Goal: Task Accomplishment & Management: Manage account settings

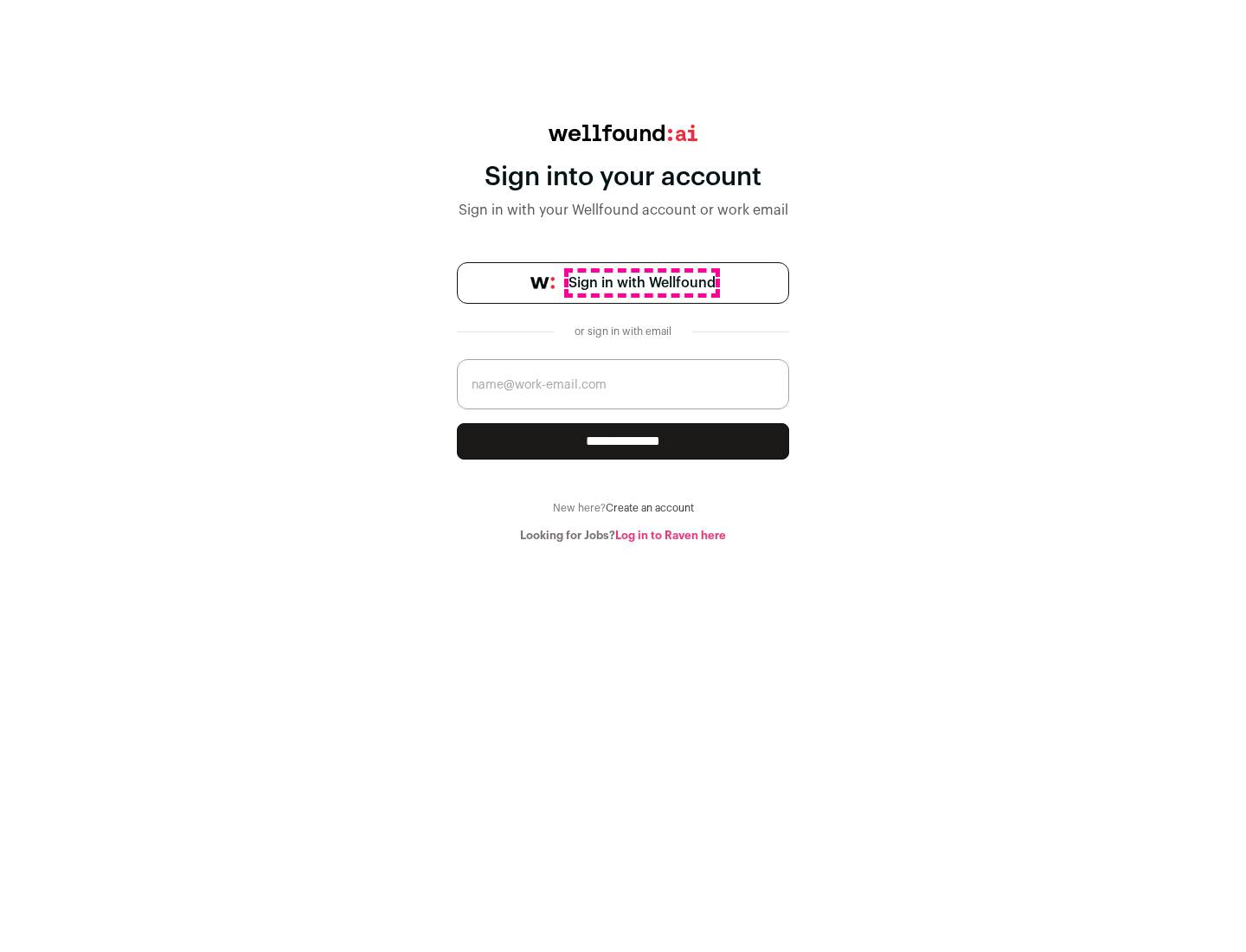
click at [642, 283] on span "Sign in with Wellfound" at bounding box center [642, 283] width 147 height 21
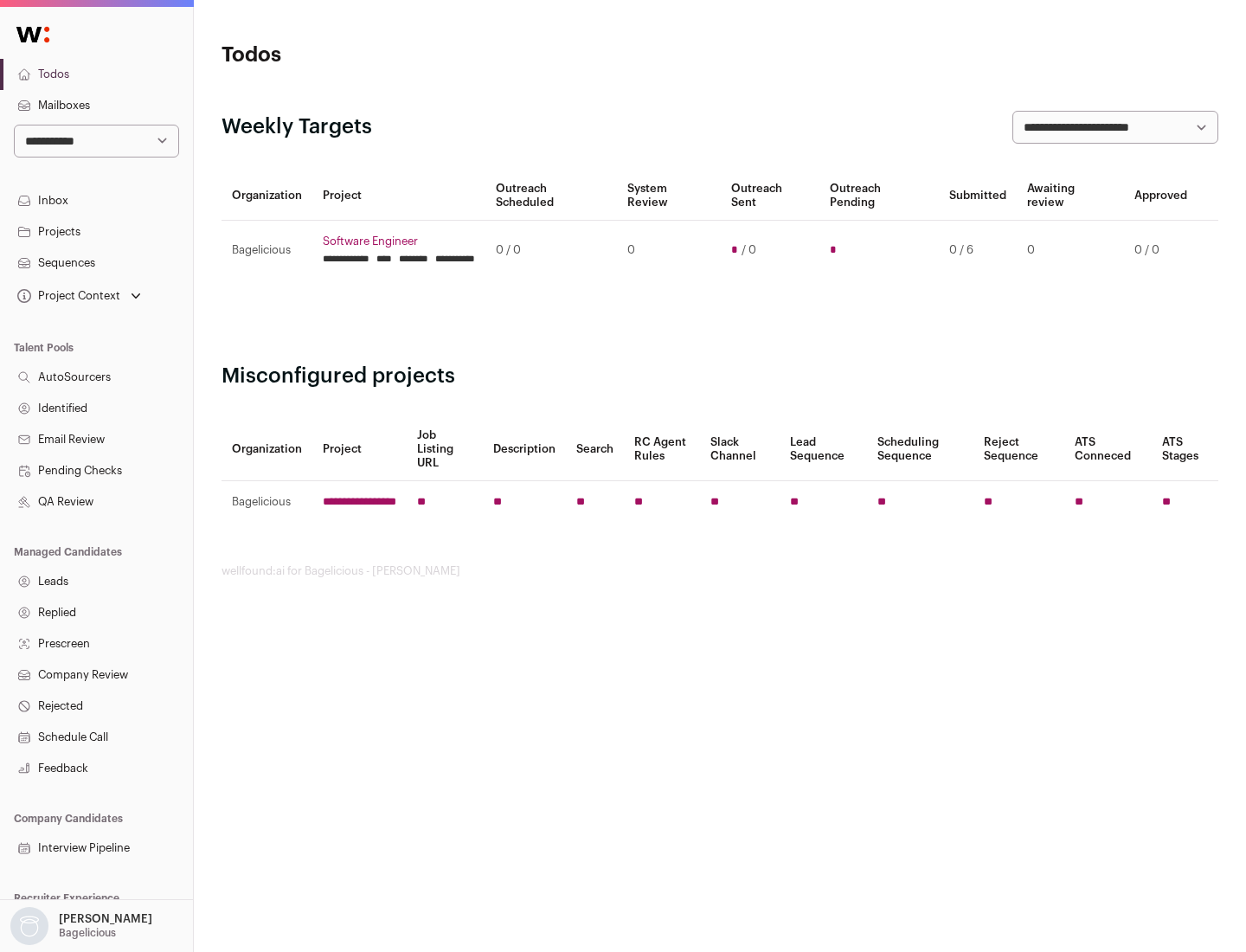
click at [96, 231] on link "Projects" at bounding box center [96, 232] width 193 height 31
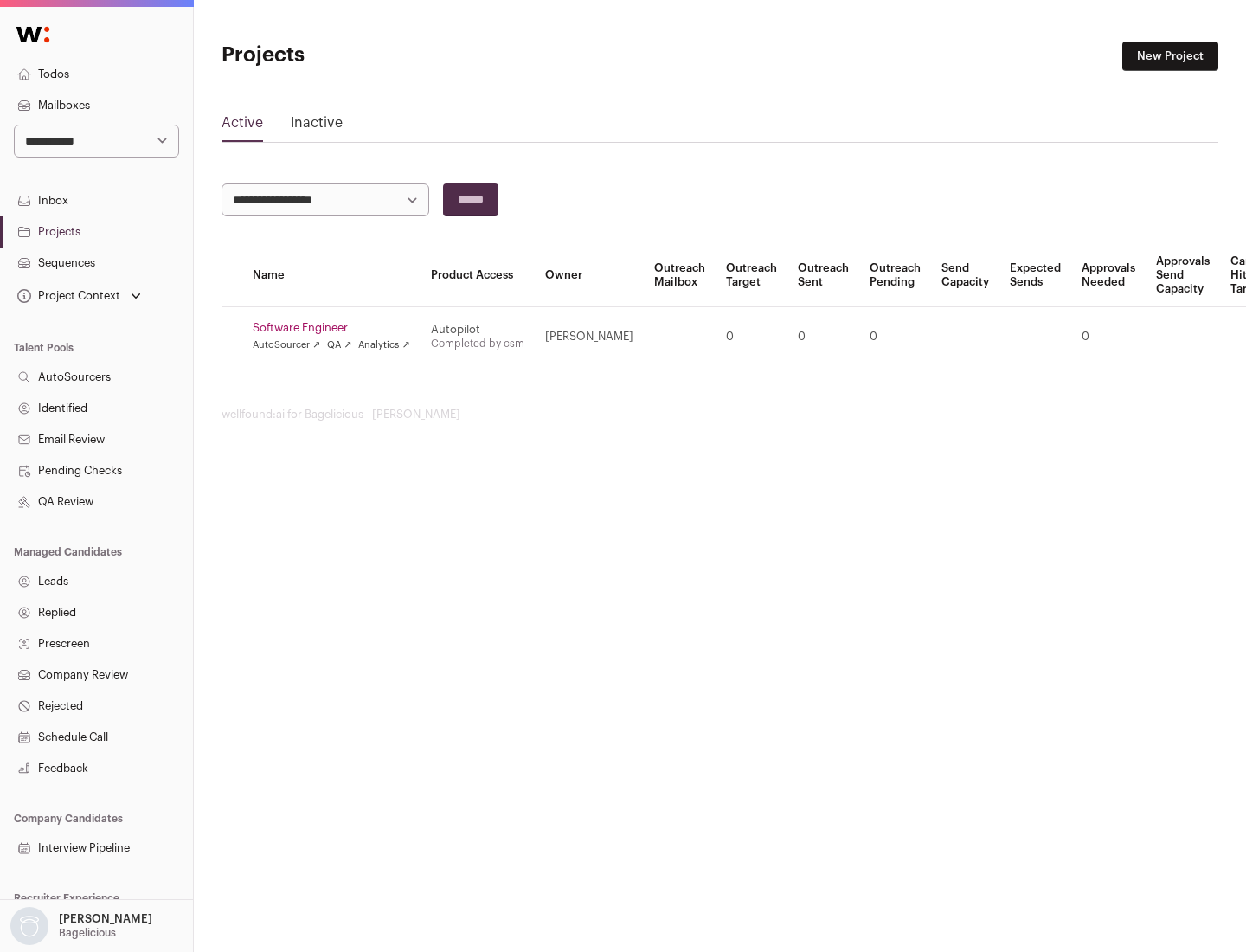
click at [337, 328] on link "Software Engineer" at bounding box center [331, 328] width 158 height 14
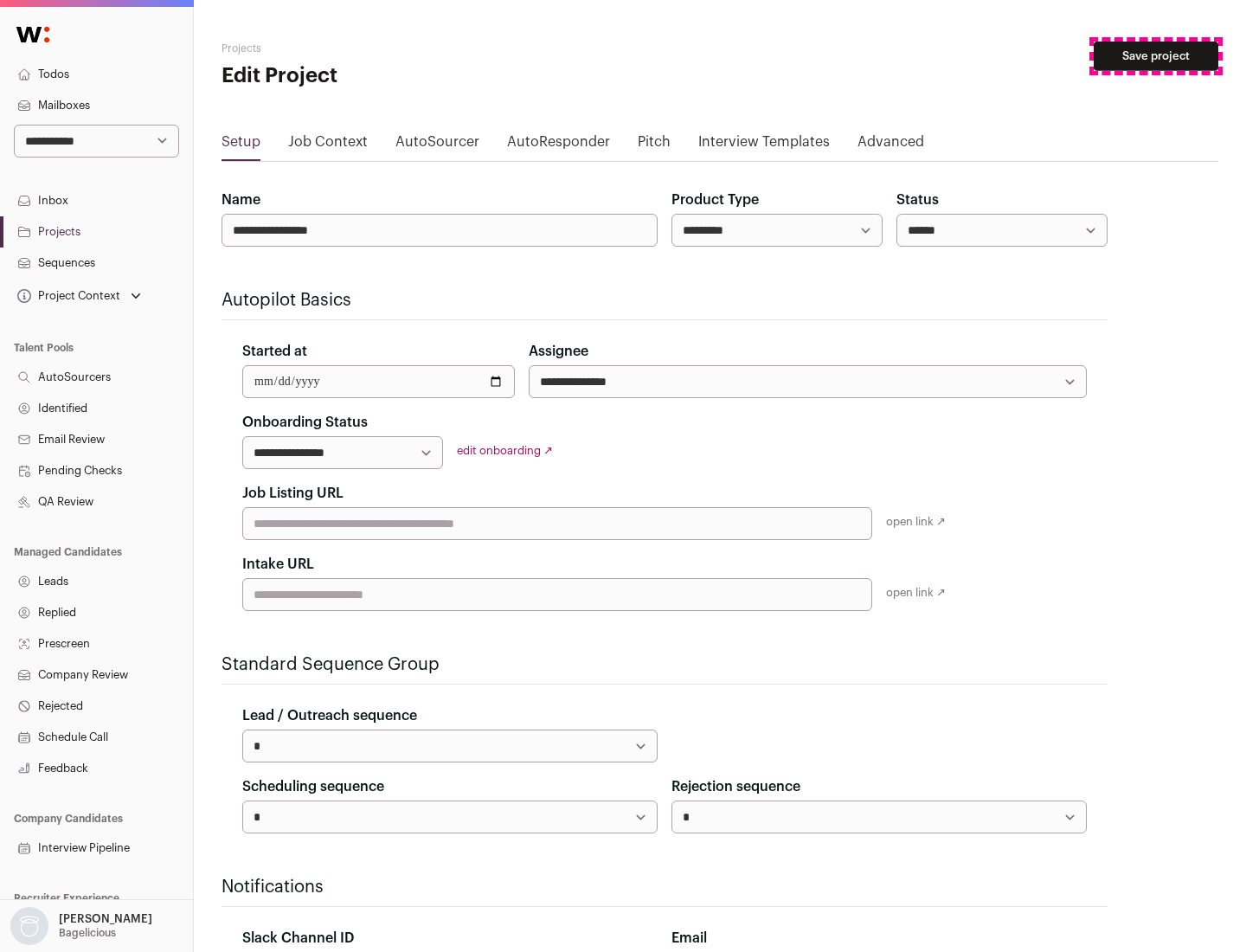
click at [1157, 57] on button "Save project" at bounding box center [1156, 57] width 125 height 29
